Goal: Task Accomplishment & Management: Manage account settings

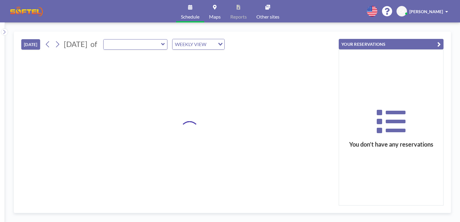
type input "Sala de Reuniones"
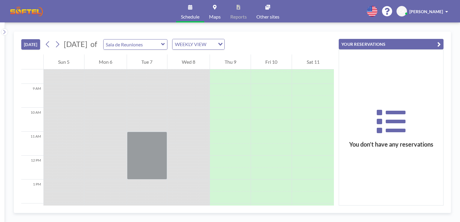
scroll to position [200, 0]
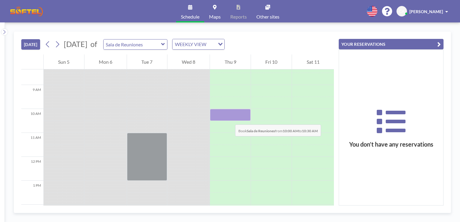
click at [229, 119] on div at bounding box center [230, 115] width 41 height 12
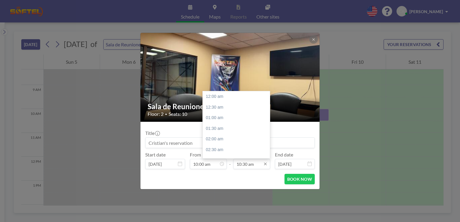
scroll to position [224, 0]
click at [250, 165] on input "10:30 am" at bounding box center [251, 164] width 37 height 10
drag, startPoint x: 268, startPoint y: 124, endPoint x: 268, endPoint y: 139, distance: 15.0
drag, startPoint x: 268, startPoint y: 139, endPoint x: 217, endPoint y: 114, distance: 56.7
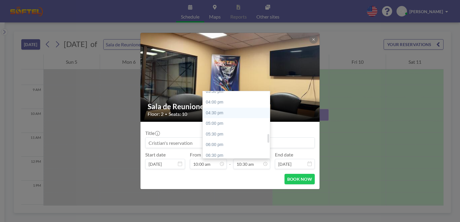
click at [217, 114] on div "04:30 pm" at bounding box center [238, 113] width 70 height 11
type input "04:30 pm"
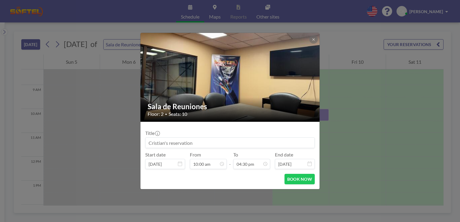
scroll to position [352, 0]
click at [308, 164] on icon at bounding box center [310, 164] width 4 height 5
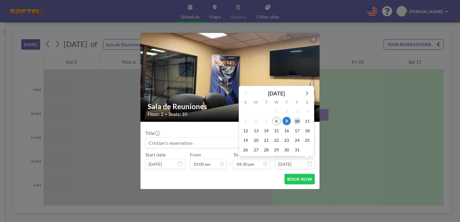
click at [299, 120] on span "10" at bounding box center [297, 121] width 8 height 8
type input "[DATE]"
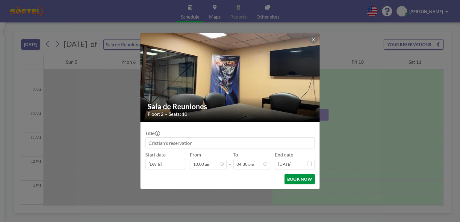
click at [302, 179] on button "BOOK NOW" at bounding box center [300, 179] width 30 height 10
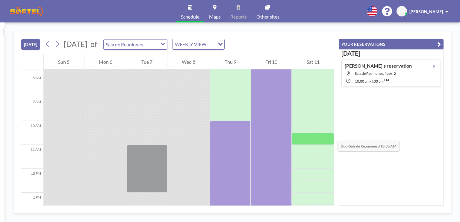
scroll to position [187, 0]
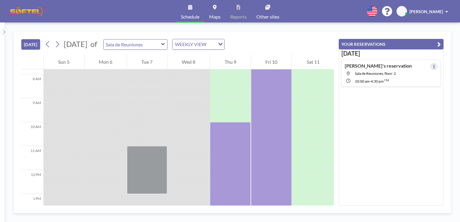
click at [433, 66] on icon at bounding box center [434, 67] width 2 height 4
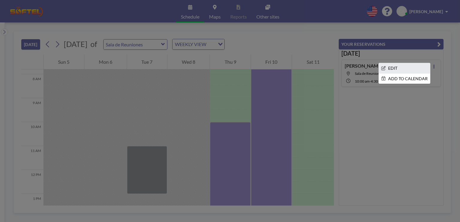
click at [392, 69] on li "EDIT" at bounding box center [404, 68] width 51 height 10
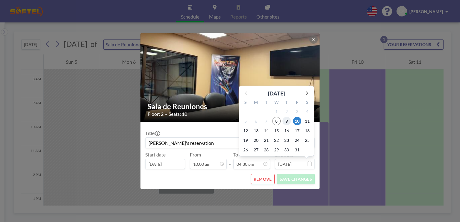
click at [287, 121] on span "9" at bounding box center [287, 121] width 8 height 8
type input "[DATE]"
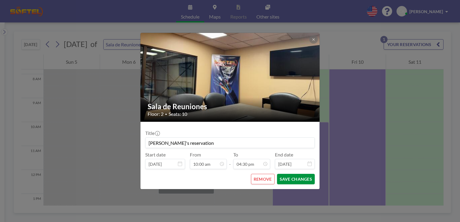
click at [299, 182] on button "SAVE CHANGES" at bounding box center [296, 179] width 38 height 10
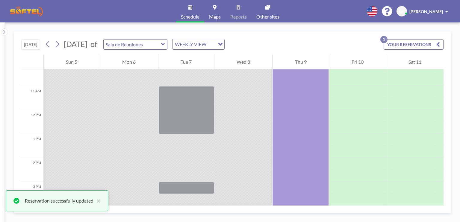
scroll to position [212, 0]
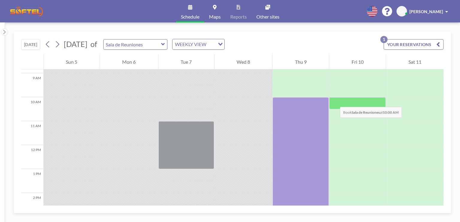
click at [334, 101] on div at bounding box center [357, 103] width 57 height 12
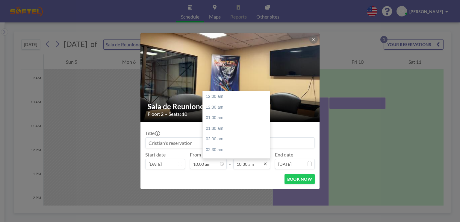
scroll to position [224, 0]
click at [251, 165] on input "10:30 am" at bounding box center [251, 164] width 37 height 10
drag, startPoint x: 268, startPoint y: 124, endPoint x: 268, endPoint y: 137, distance: 13.2
click at [268, 137] on div at bounding box center [269, 137] width 2 height 8
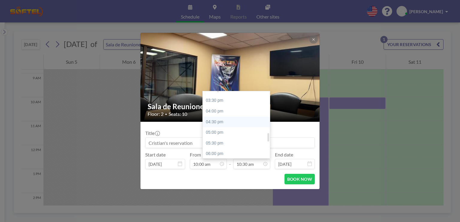
click at [215, 123] on div "04:30 pm" at bounding box center [238, 122] width 70 height 11
type input "04:30 pm"
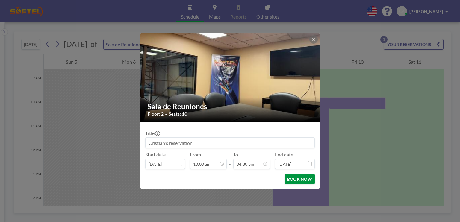
click at [292, 177] on button "BOOK NOW" at bounding box center [300, 179] width 30 height 10
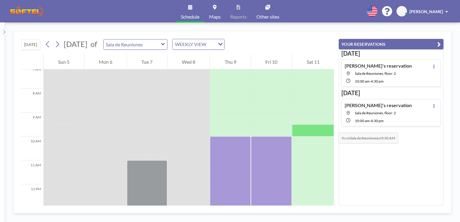
scroll to position [174, 0]
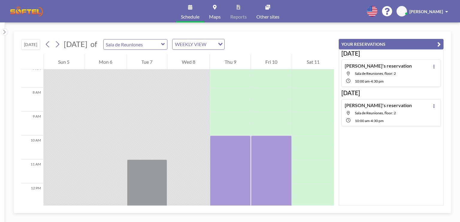
click at [123, 18] on div "Schedule Maps Reports Other sites English Polski 日本語 Española CA [PERSON_NAME]" at bounding box center [230, 11] width 460 height 22
